Goal: Answer question/provide support: Share knowledge or assist other users

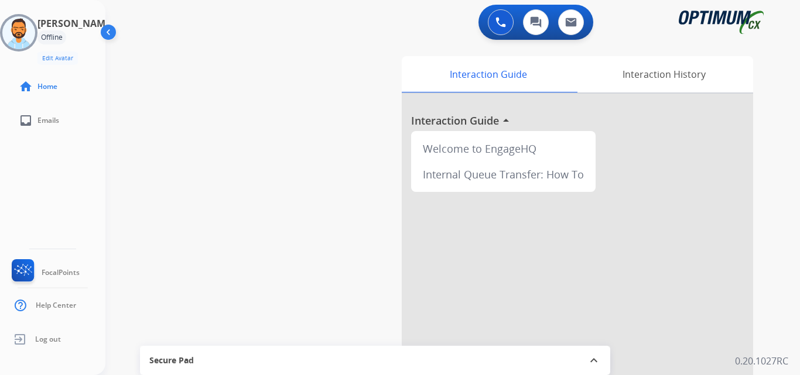
click at [31, 28] on img at bounding box center [18, 32] width 33 height 33
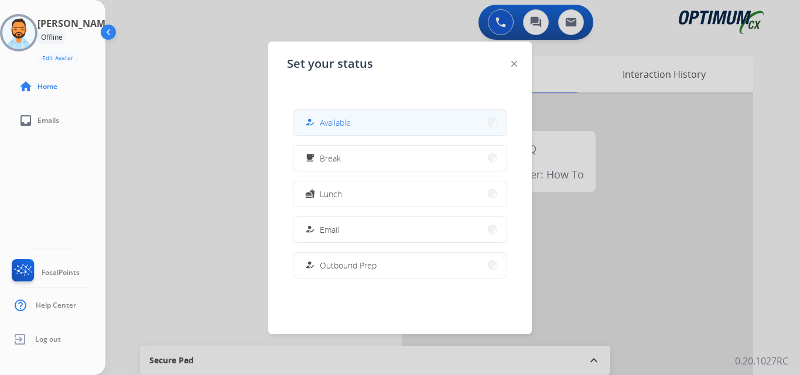
click at [329, 120] on span "Available" at bounding box center [335, 123] width 31 height 12
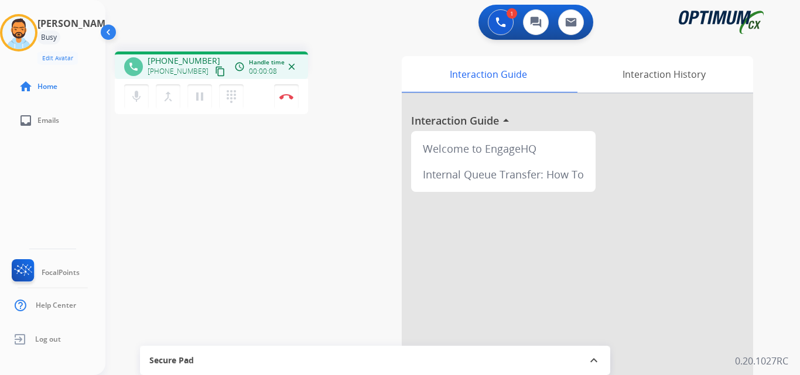
click at [215, 73] on mat-icon "content_copy" at bounding box center [220, 71] width 11 height 11
click at [284, 97] on img at bounding box center [286, 97] width 14 height 6
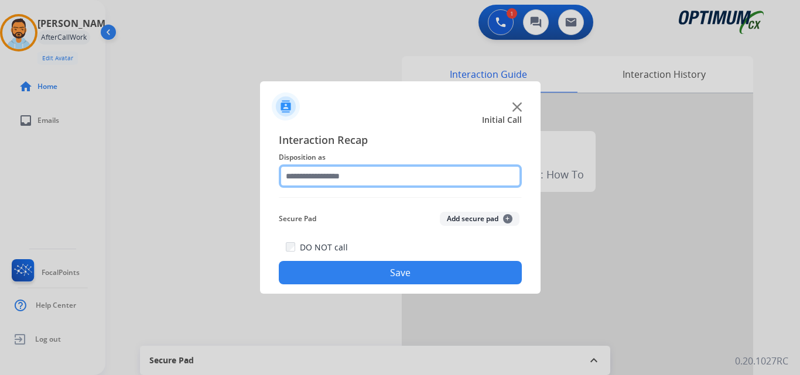
click at [416, 179] on input "text" at bounding box center [400, 176] width 243 height 23
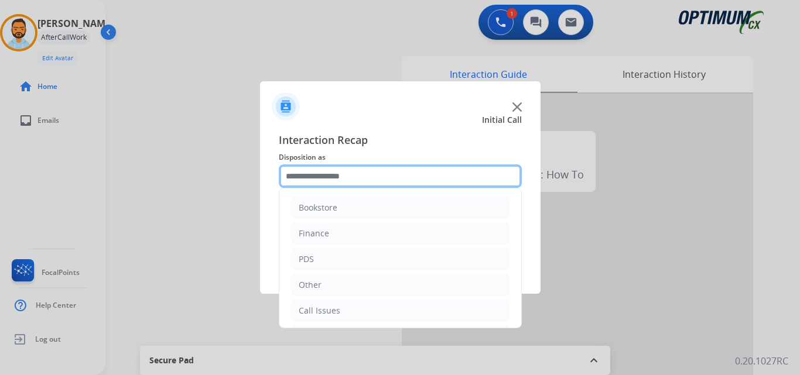
scroll to position [80, 0]
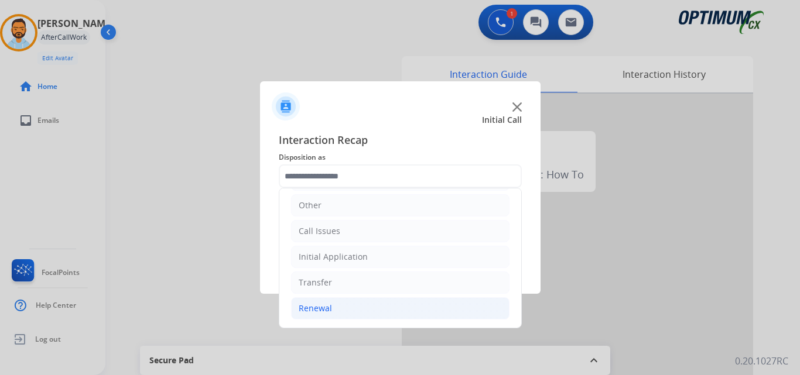
click at [388, 313] on li "Renewal" at bounding box center [400, 309] width 218 height 22
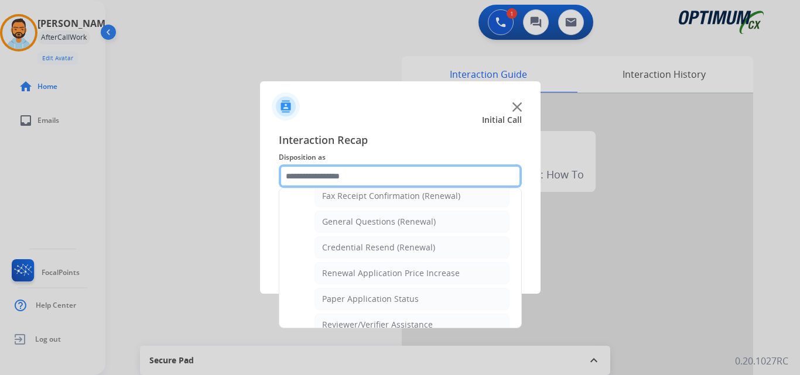
scroll to position [332, 0]
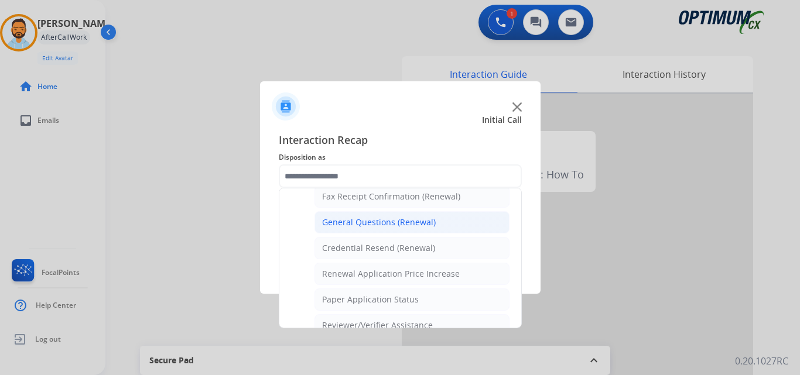
click at [396, 226] on div "General Questions (Renewal)" at bounding box center [379, 223] width 114 height 12
type input "**********"
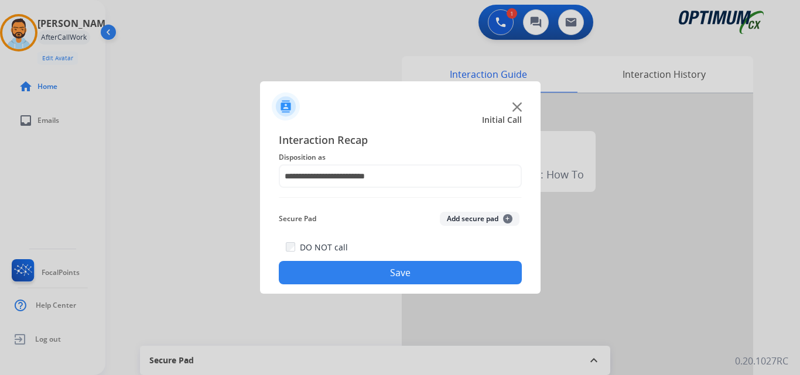
click at [391, 275] on button "Save" at bounding box center [400, 272] width 243 height 23
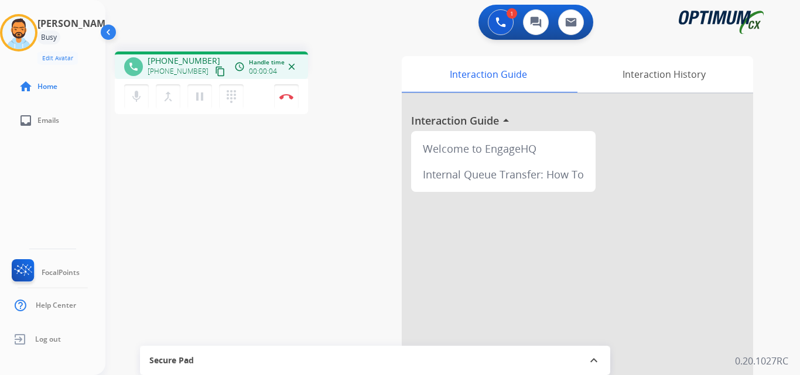
click at [215, 74] on mat-icon "content_copy" at bounding box center [220, 71] width 11 height 11
click at [291, 100] on button "Disconnect" at bounding box center [286, 96] width 25 height 25
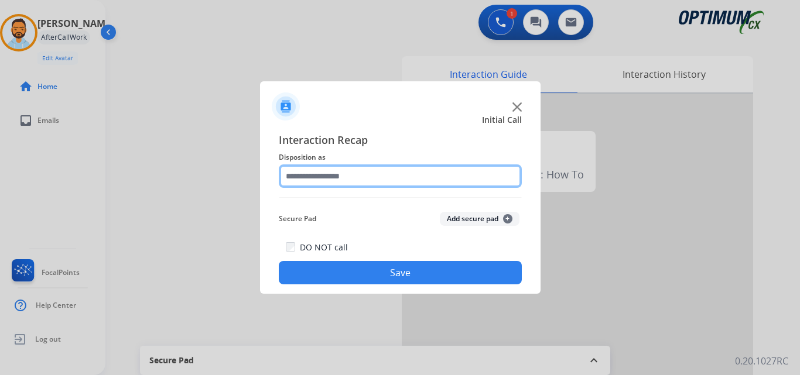
click at [410, 180] on input "text" at bounding box center [400, 176] width 243 height 23
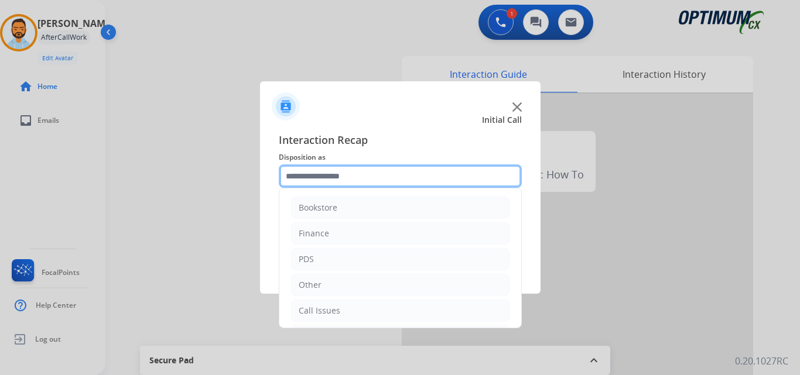
scroll to position [80, 0]
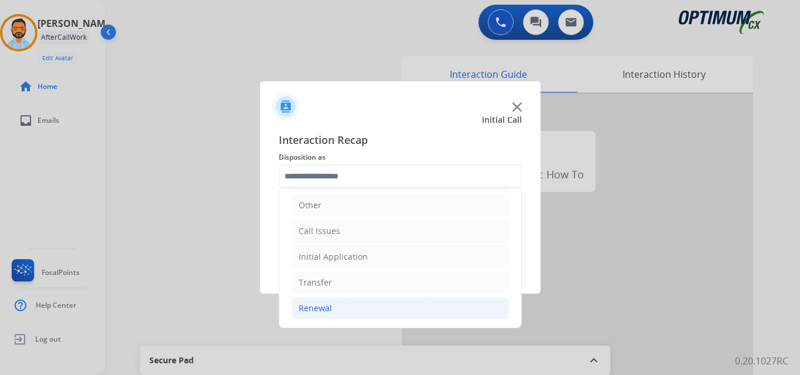
click at [361, 310] on li "Renewal" at bounding box center [400, 309] width 218 height 22
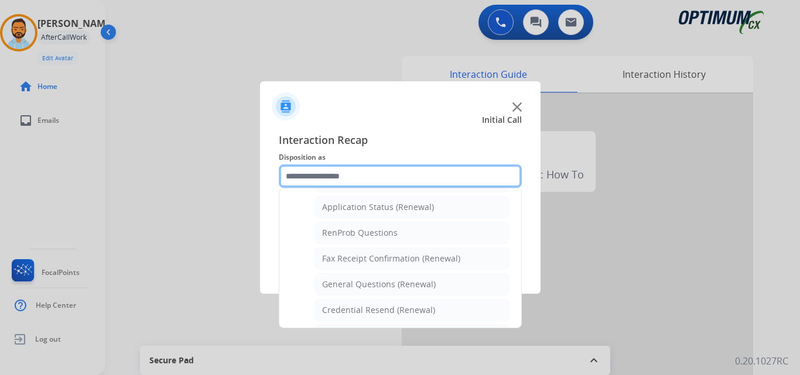
scroll to position [279, 0]
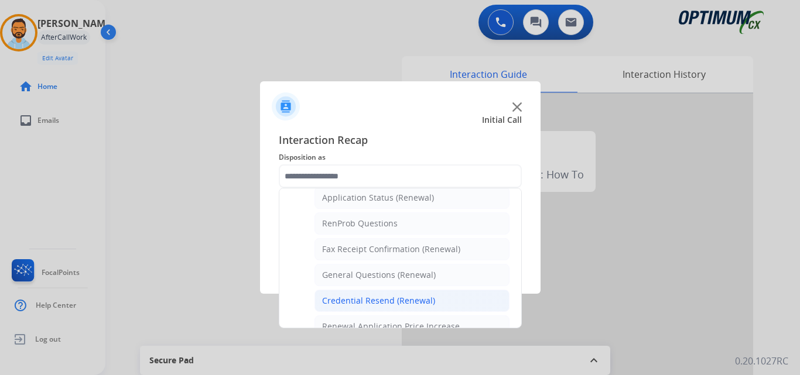
click at [410, 302] on div "Credential Resend (Renewal)" at bounding box center [378, 301] width 113 height 12
type input "**********"
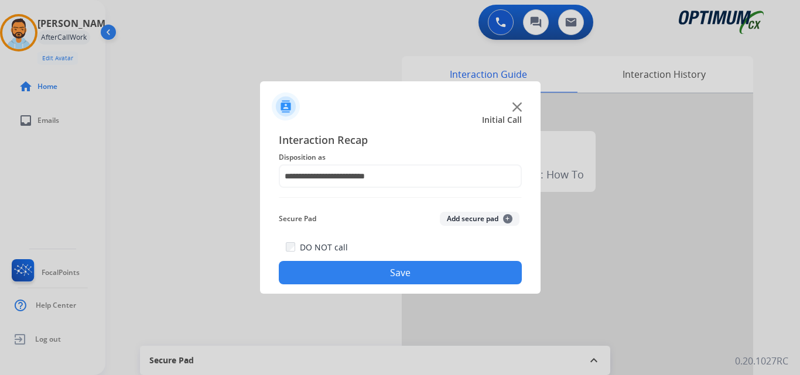
click at [409, 275] on button "Save" at bounding box center [400, 272] width 243 height 23
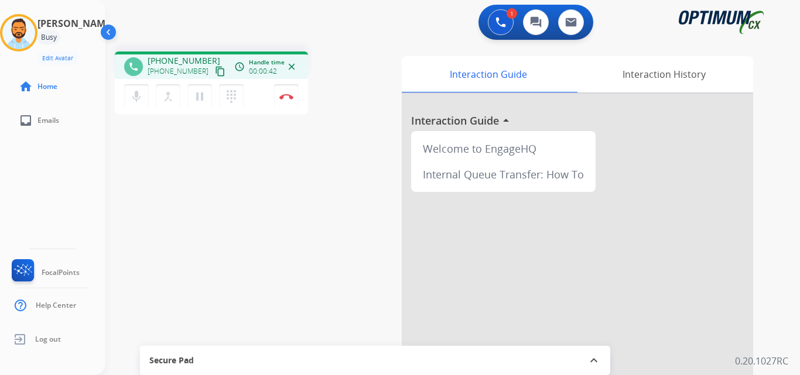
click at [215, 73] on mat-icon "content_copy" at bounding box center [220, 71] width 11 height 11
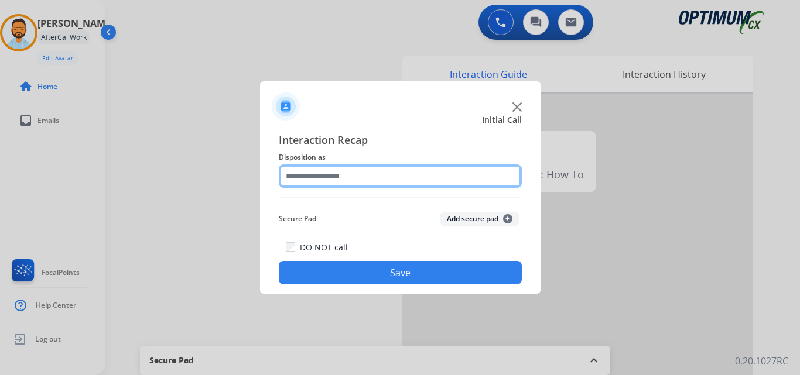
click at [330, 180] on input "text" at bounding box center [400, 176] width 243 height 23
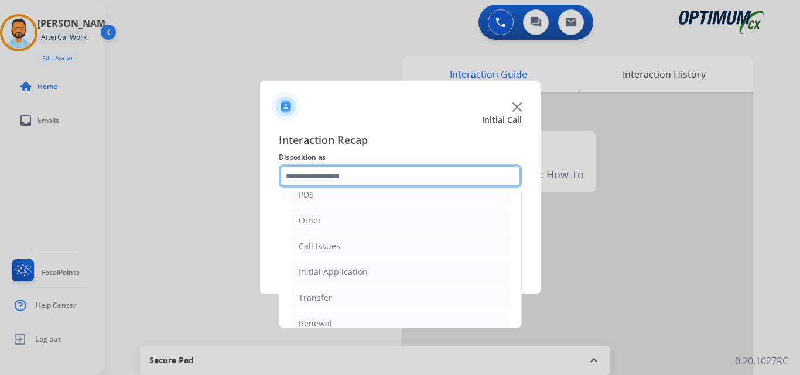
scroll to position [80, 0]
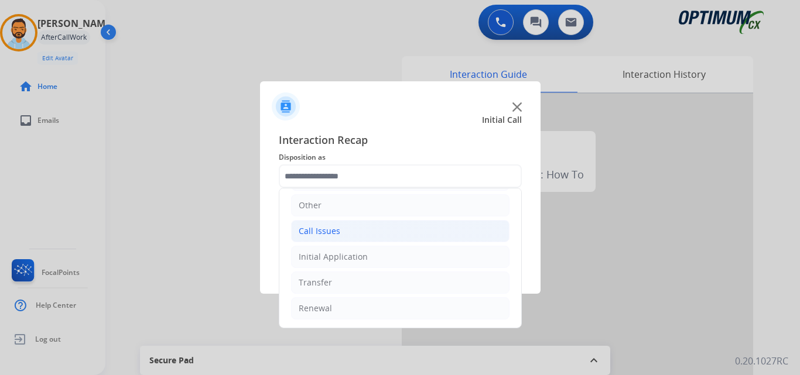
click at [360, 236] on li "Call Issues" at bounding box center [400, 231] width 218 height 22
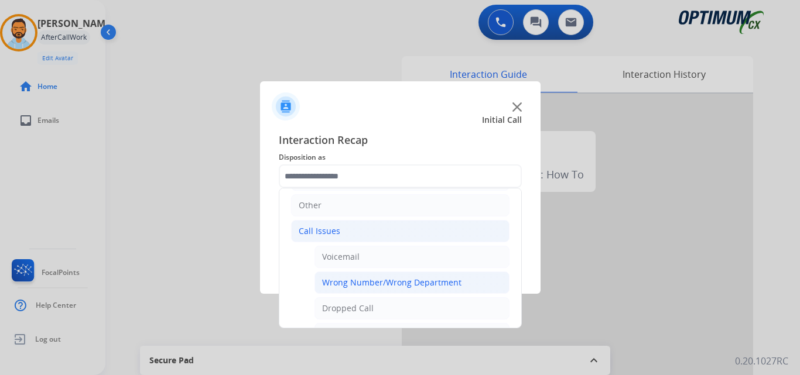
click at [408, 284] on div "Wrong Number/Wrong Department" at bounding box center [391, 283] width 139 height 12
type input "**********"
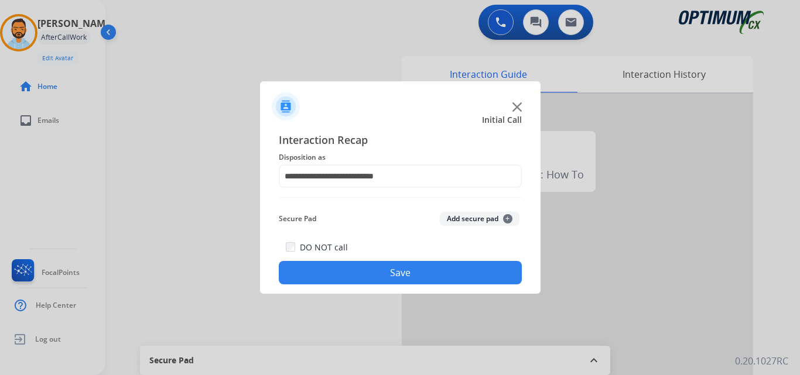
click at [404, 276] on button "Save" at bounding box center [400, 272] width 243 height 23
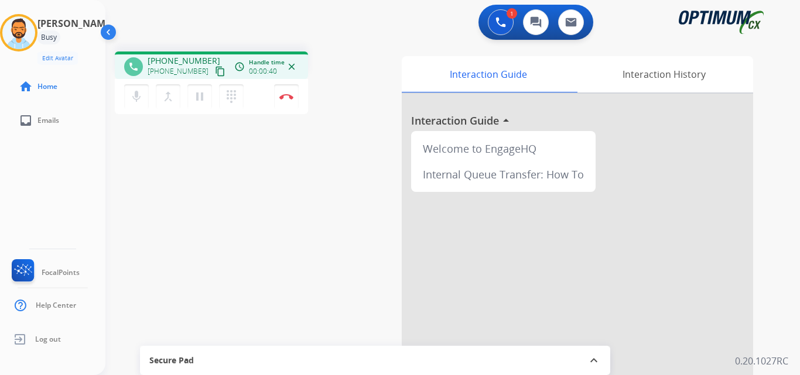
click at [215, 67] on mat-icon "content_copy" at bounding box center [220, 71] width 11 height 11
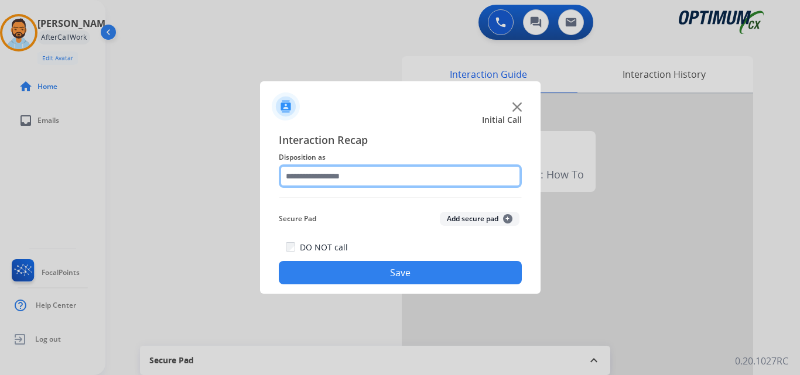
click at [330, 179] on input "text" at bounding box center [400, 176] width 243 height 23
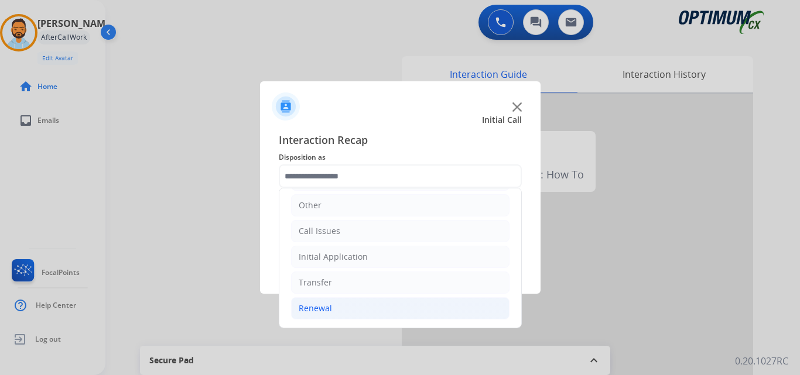
click at [309, 303] on div "Renewal" at bounding box center [315, 309] width 33 height 12
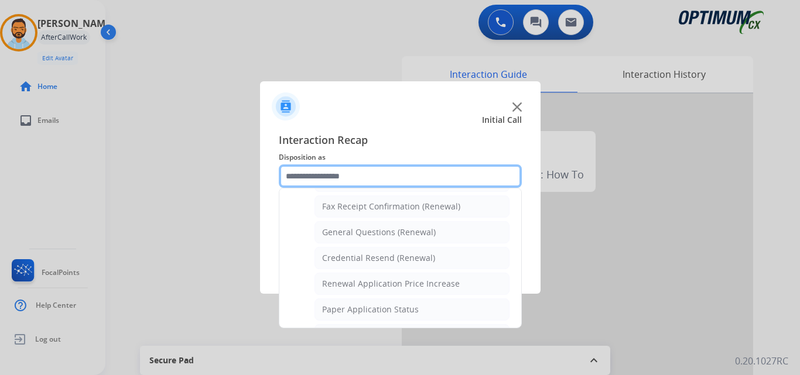
scroll to position [317, 0]
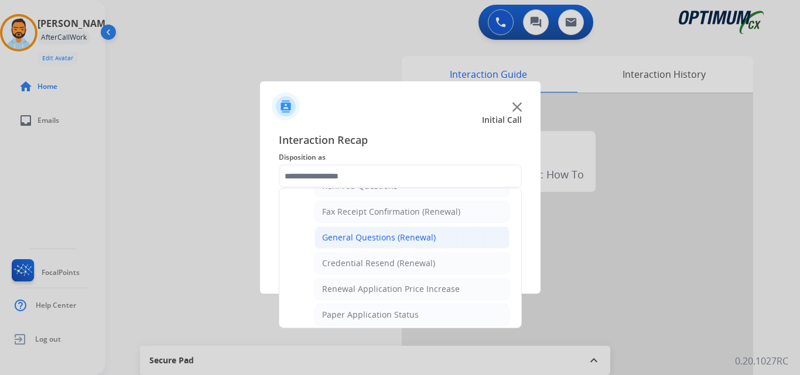
click at [339, 238] on div "General Questions (Renewal)" at bounding box center [379, 238] width 114 height 12
type input "**********"
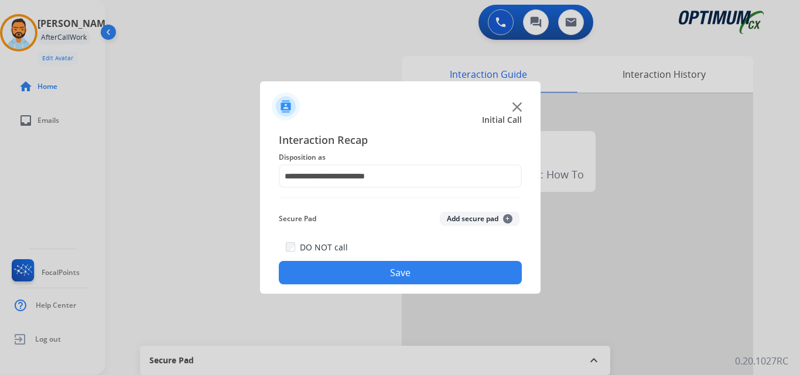
click at [343, 269] on button "Save" at bounding box center [400, 272] width 243 height 23
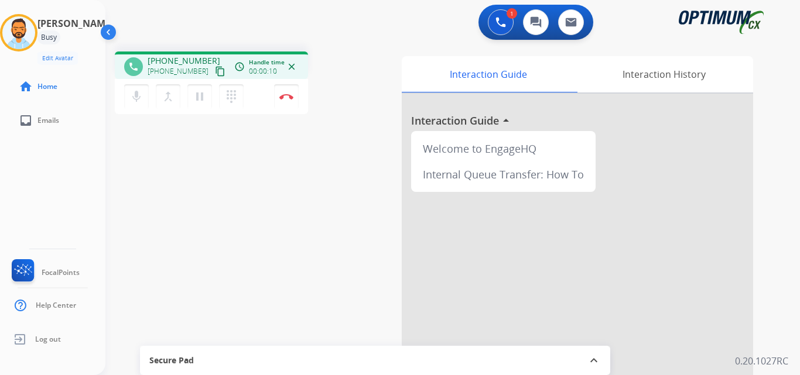
click at [215, 68] on mat-icon "content_copy" at bounding box center [220, 71] width 11 height 11
click at [287, 100] on button "Disconnect" at bounding box center [286, 96] width 25 height 25
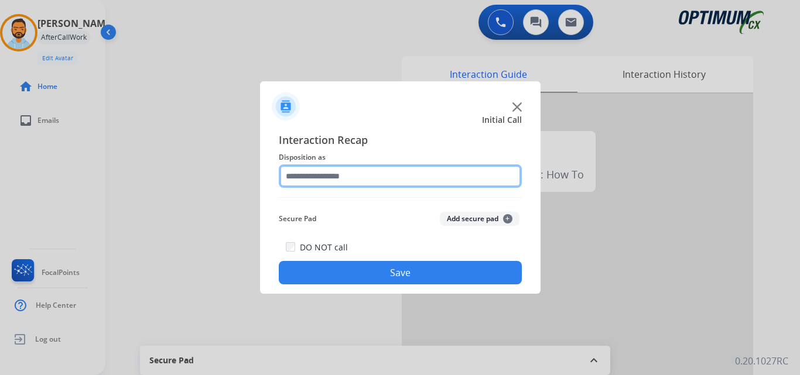
click at [357, 176] on input "text" at bounding box center [400, 176] width 243 height 23
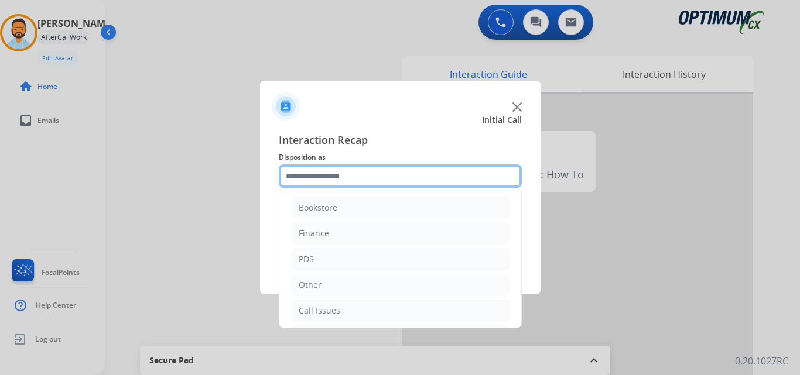
scroll to position [80, 0]
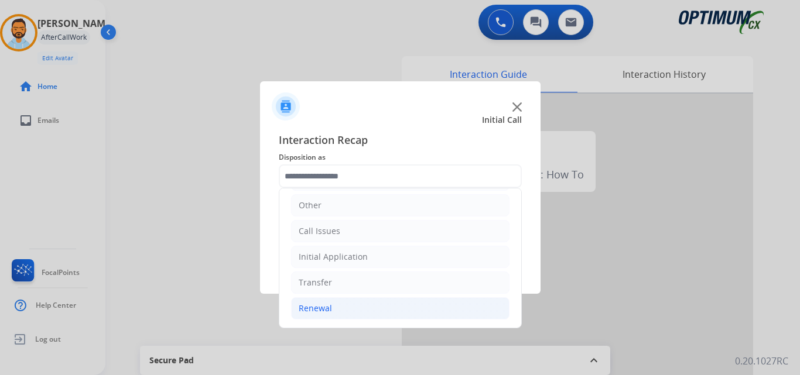
click at [345, 306] on li "Renewal" at bounding box center [400, 309] width 218 height 22
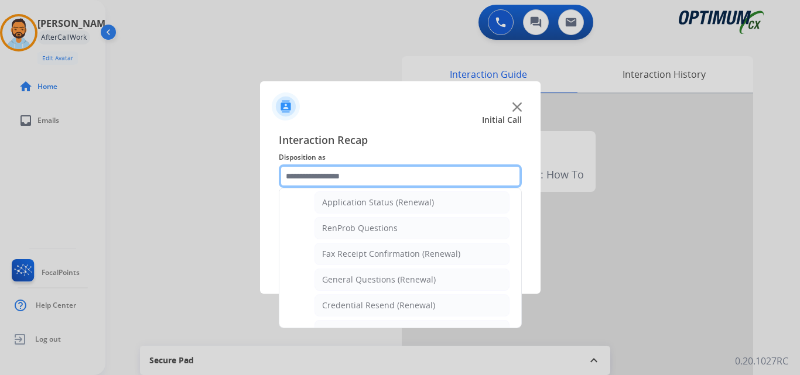
scroll to position [278, 0]
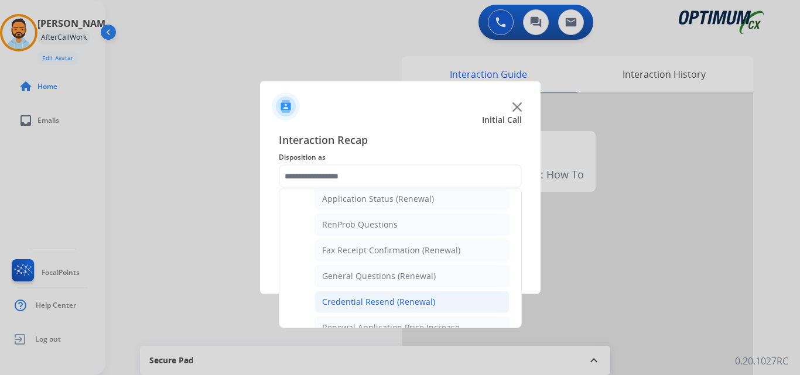
click at [397, 302] on div "Credential Resend (Renewal)" at bounding box center [378, 302] width 113 height 12
type input "**********"
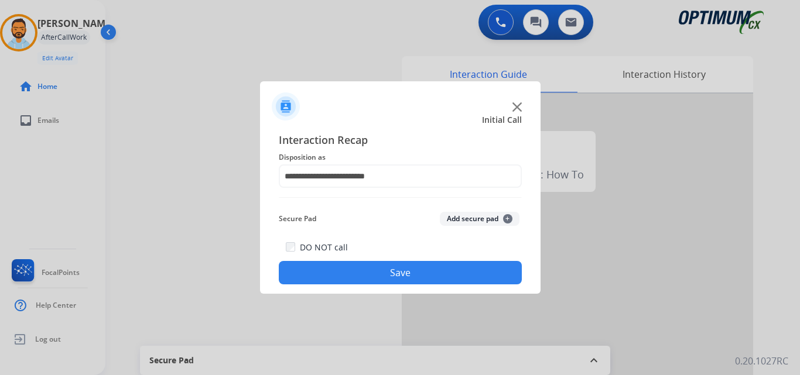
click at [401, 278] on button "Save" at bounding box center [400, 272] width 243 height 23
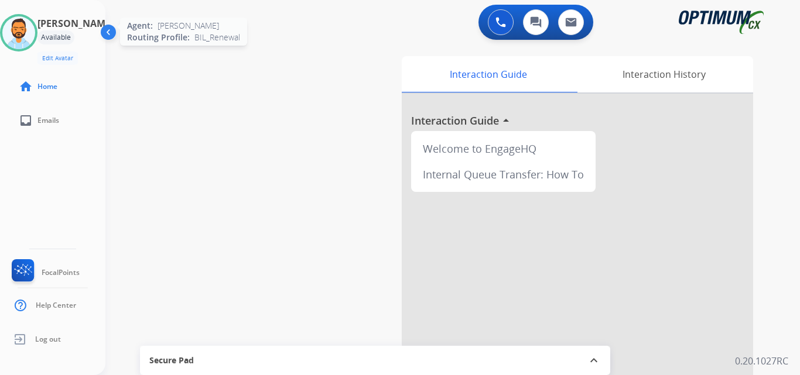
click at [33, 26] on img at bounding box center [18, 32] width 33 height 33
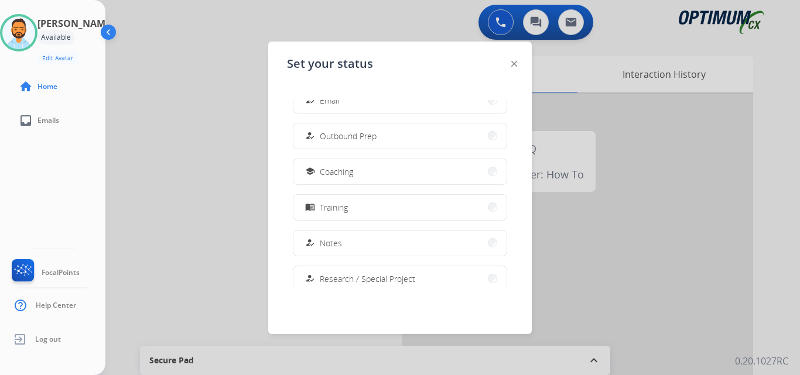
scroll to position [139, 0]
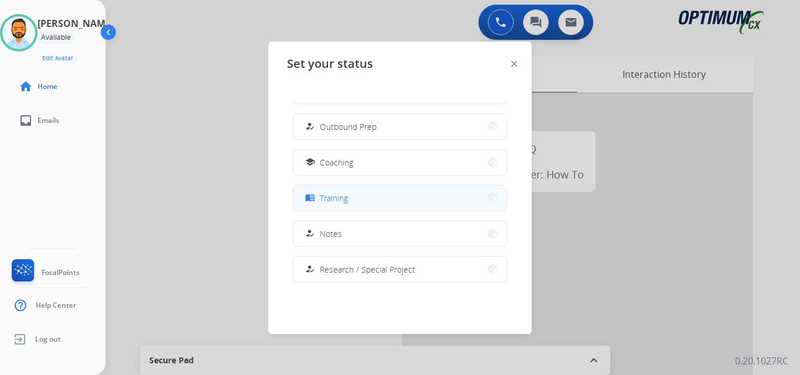
click at [338, 189] on button "menu_book Training" at bounding box center [399, 198] width 213 height 25
